Goal: Find contact information: Find contact information

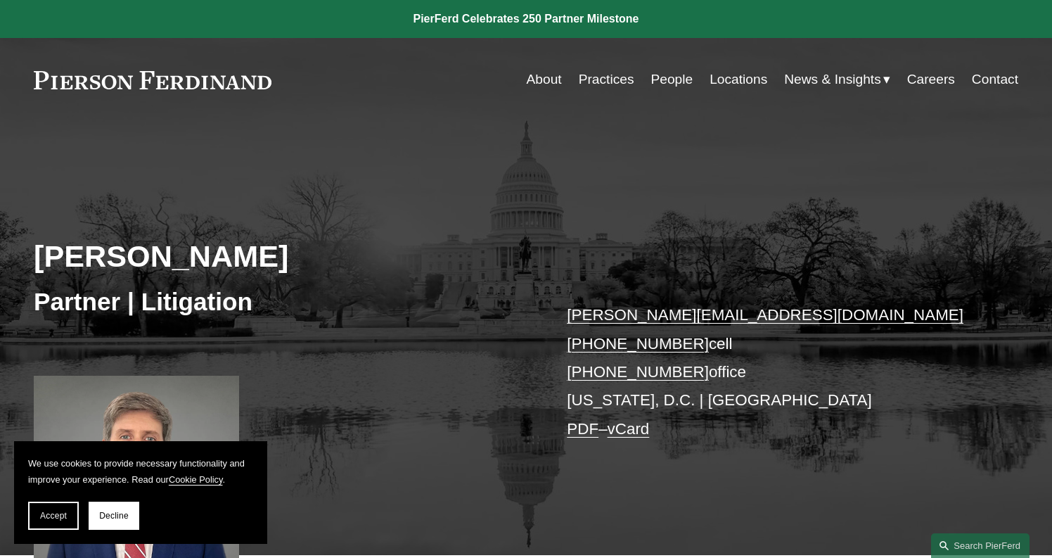
click at [284, 79] on div "About Practices People Locations News & Insights News Insights Blogs Careers Co…" at bounding box center [645, 79] width 747 height 27
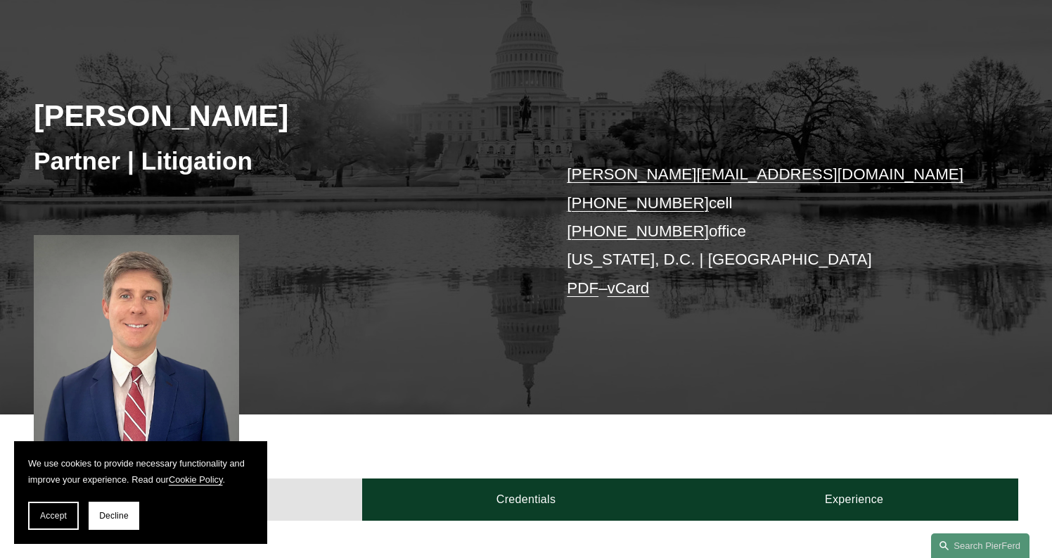
scroll to position [281, 0]
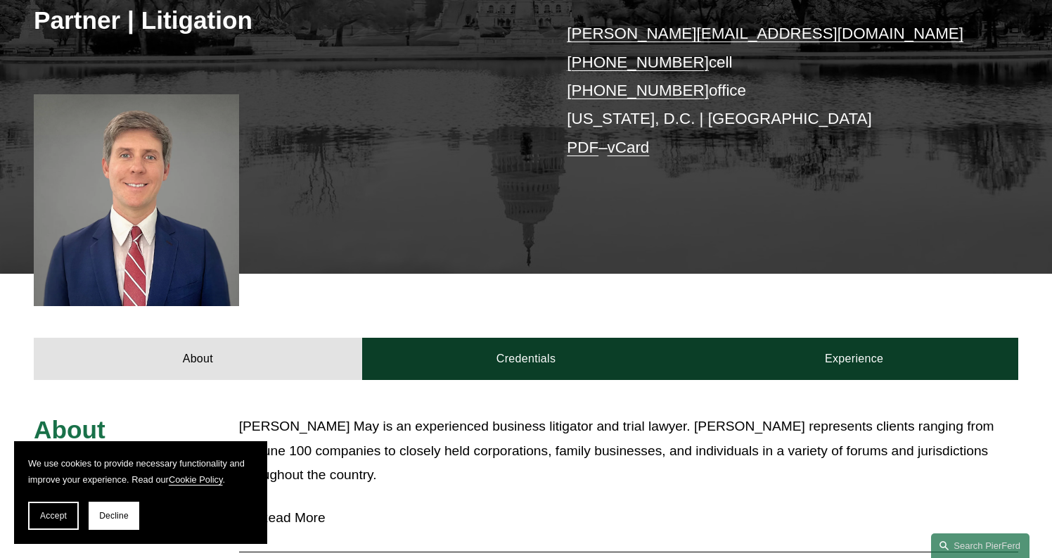
click at [590, 150] on link "PDF" at bounding box center [583, 148] width 32 height 18
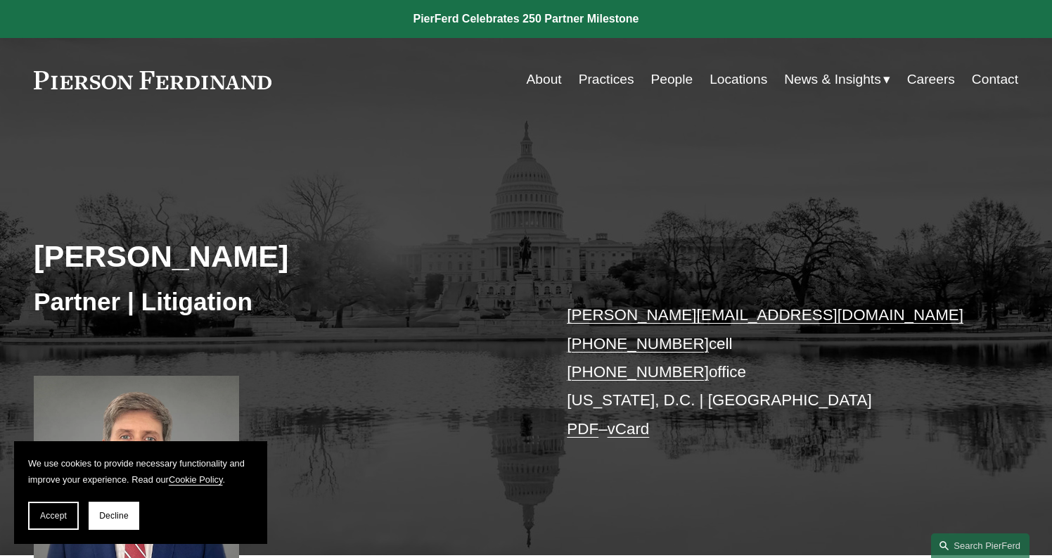
click at [61, 81] on link at bounding box center [153, 80] width 238 height 18
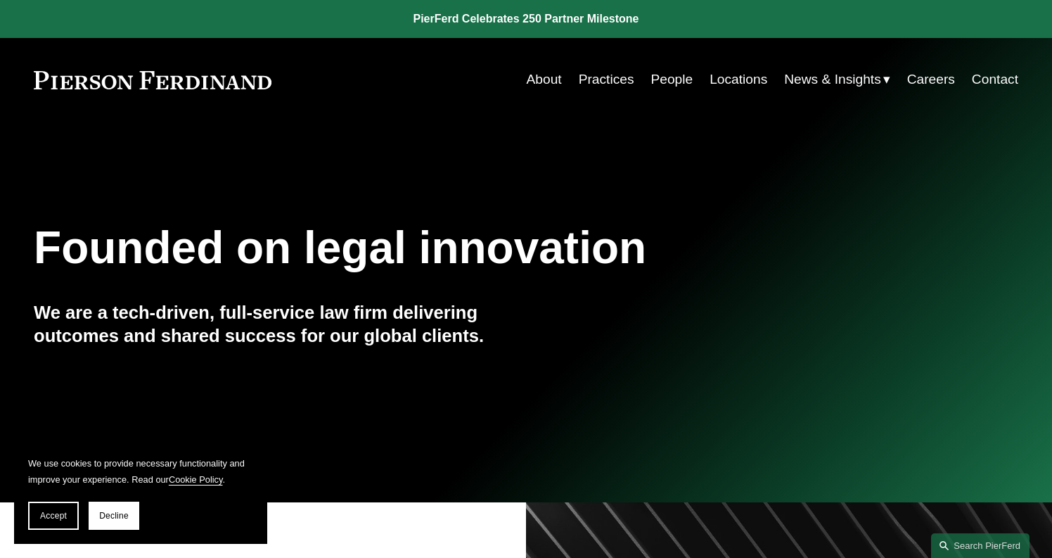
click at [990, 82] on link "Contact" at bounding box center [995, 79] width 46 height 27
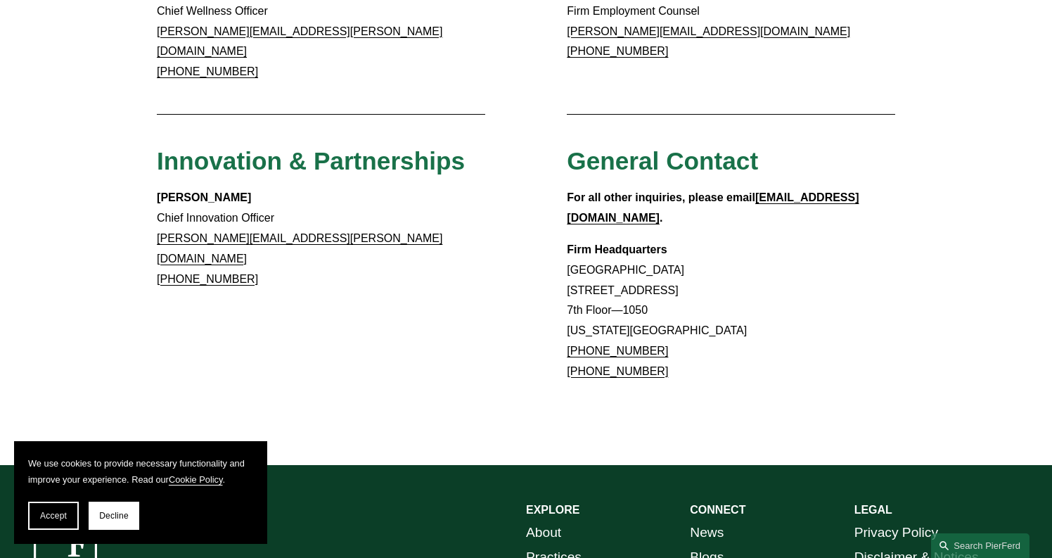
scroll to position [1266, 0]
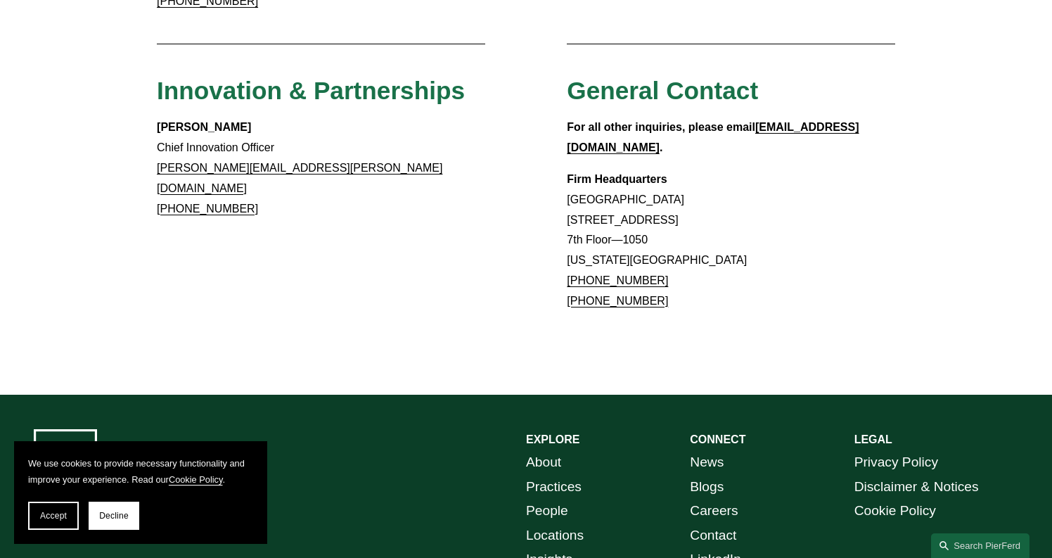
drag, startPoint x: 559, startPoint y: 130, endPoint x: 663, endPoint y: 125, distance: 104.3
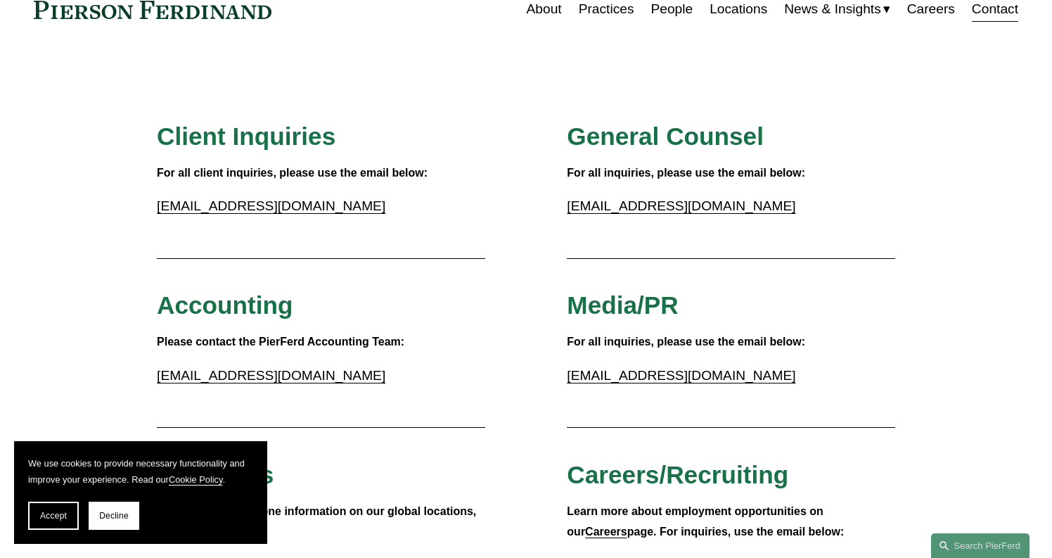
scroll to position [0, 0]
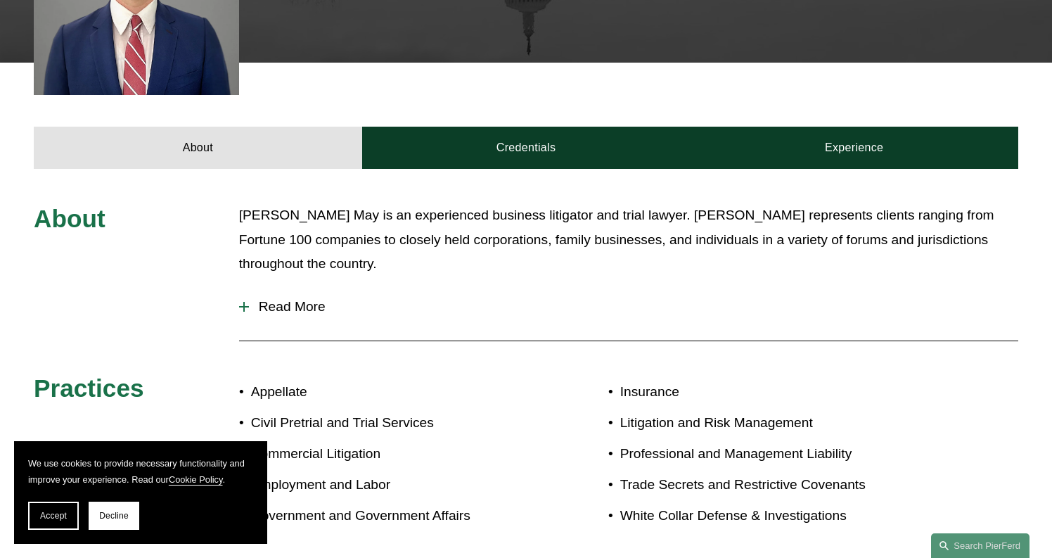
scroll to position [774, 0]
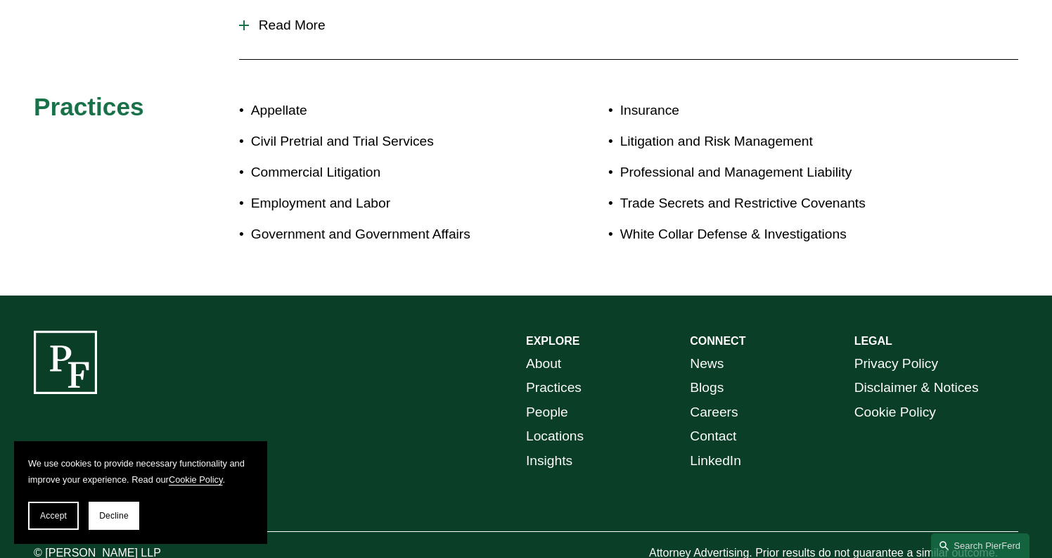
click at [707, 435] on link "Contact" at bounding box center [713, 436] width 46 height 25
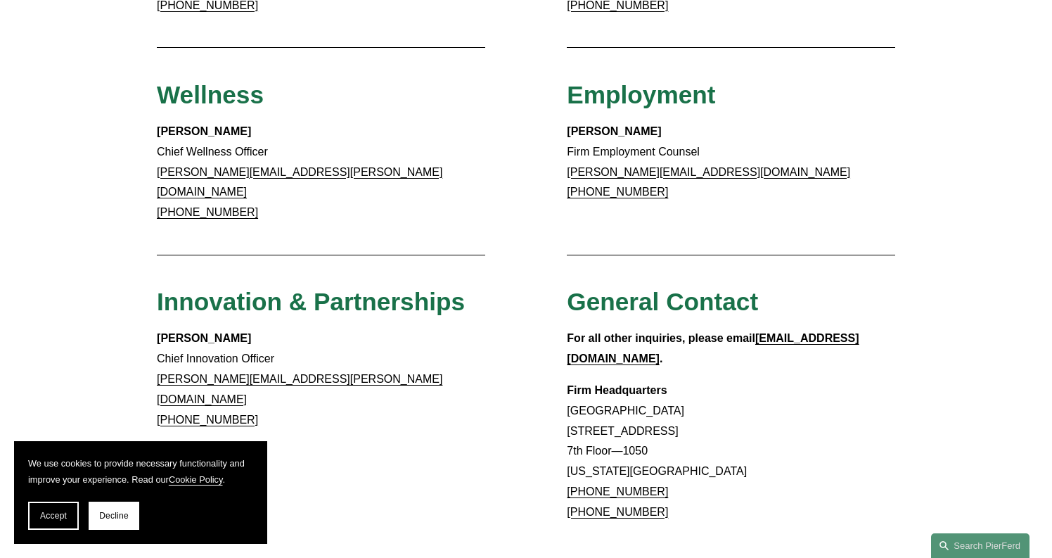
scroll to position [1126, 0]
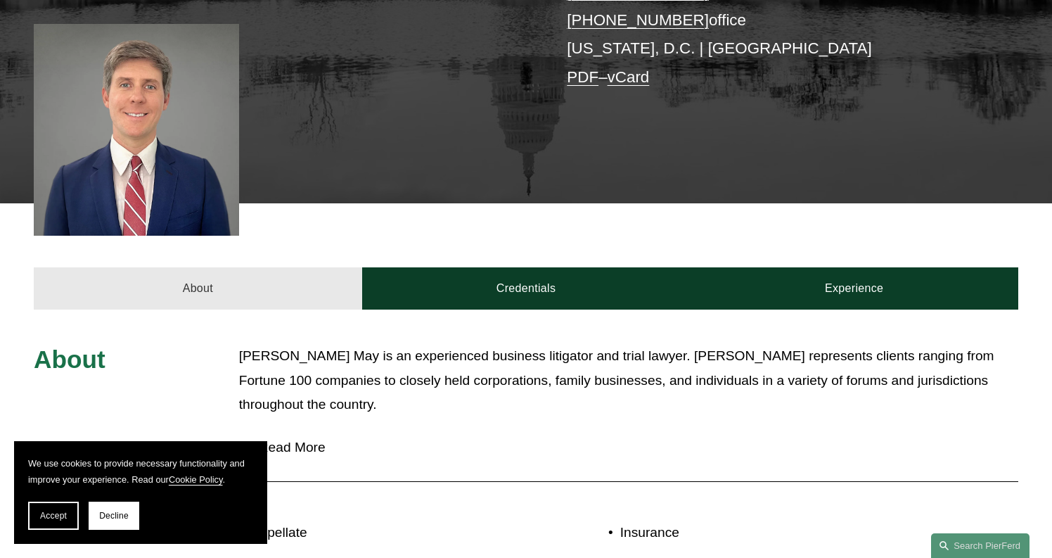
scroll to position [211, 0]
